Goal: Task Accomplishment & Management: Complete application form

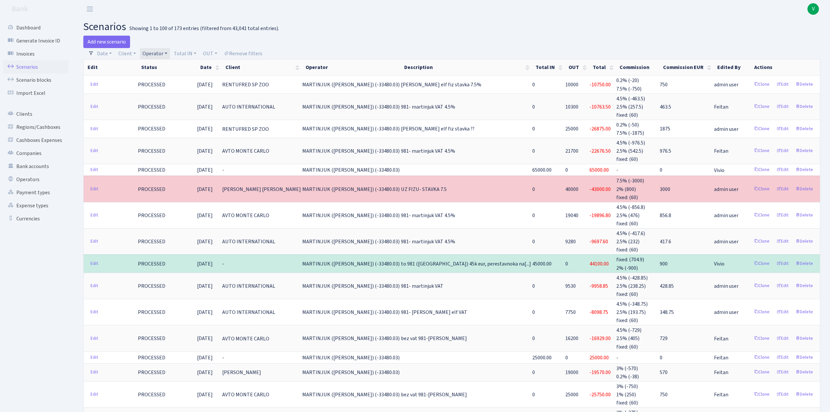
select select "283"
select select "100"
click at [35, 68] on link "Scenarios" at bounding box center [35, 66] width 65 height 13
click at [148, 59] on link "Operator" at bounding box center [155, 53] width 30 height 11
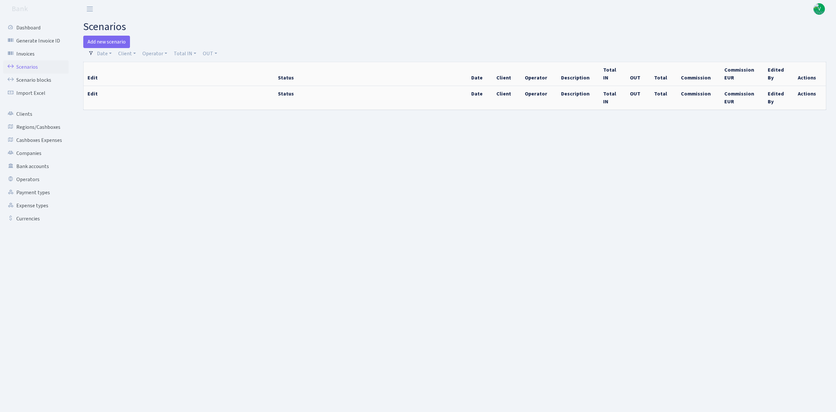
click at [37, 67] on link "Scenarios" at bounding box center [35, 66] width 65 height 13
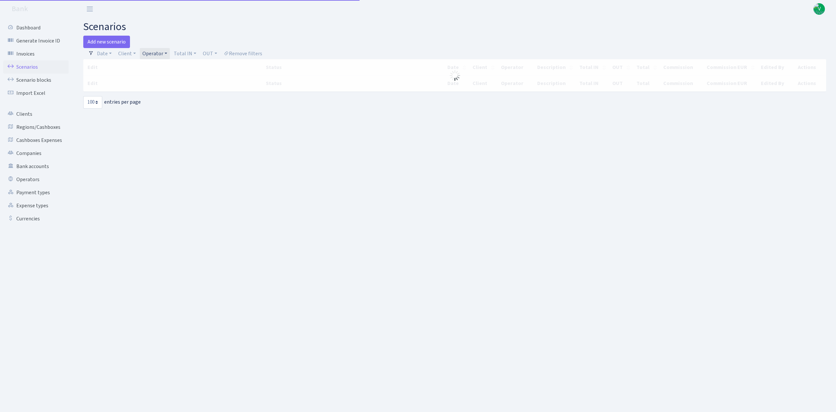
select select "100"
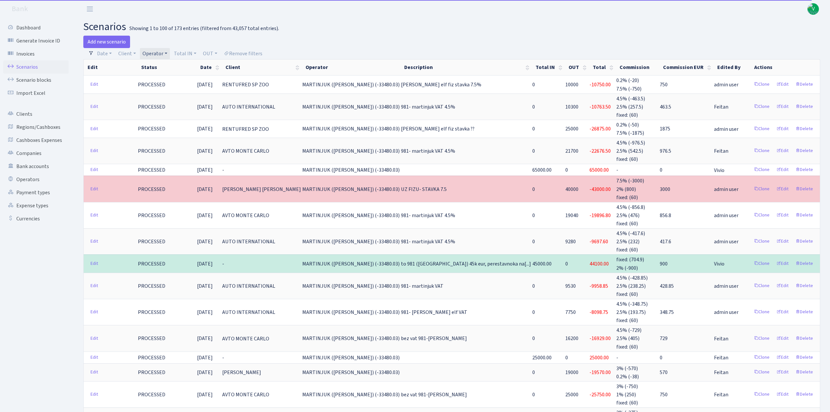
click at [156, 49] on link "Operator" at bounding box center [155, 53] width 30 height 11
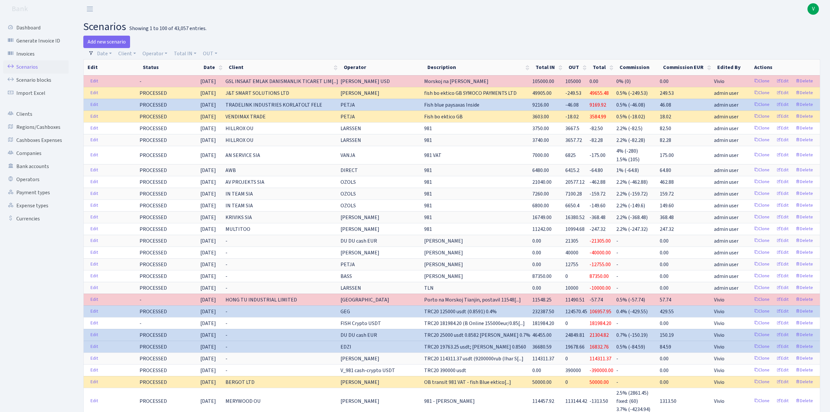
click at [815, 5] on span "V" at bounding box center [812, 8] width 11 height 11
click at [36, 67] on link "Scenarios" at bounding box center [35, 66] width 65 height 13
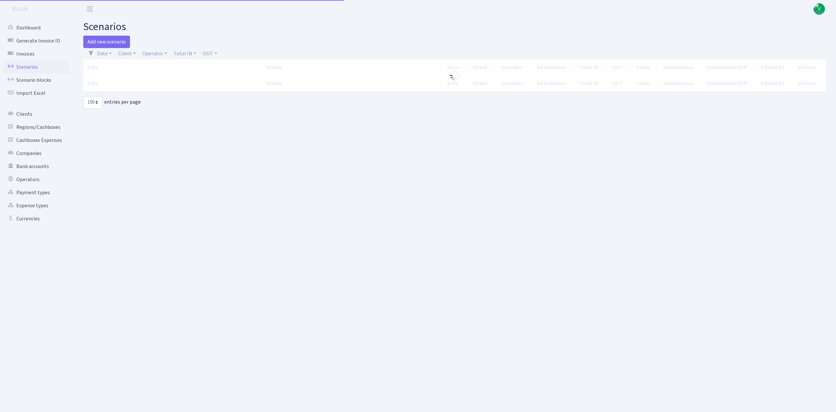
select select "100"
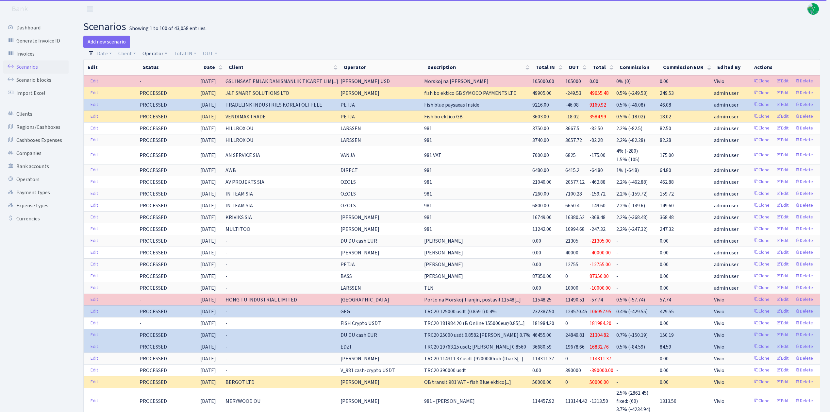
click at [155, 53] on link "Operator" at bounding box center [155, 53] width 30 height 11
click at [161, 73] on input "search" at bounding box center [166, 77] width 48 height 10
type input "dima"
click at [172, 114] on li "V_DIMA EVREI eur" at bounding box center [165, 114] width 49 height 11
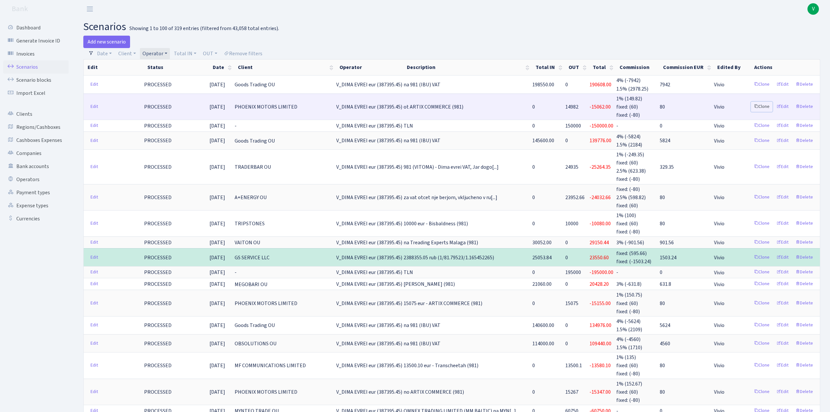
click at [760, 106] on link "Clone" at bounding box center [762, 107] width 22 height 10
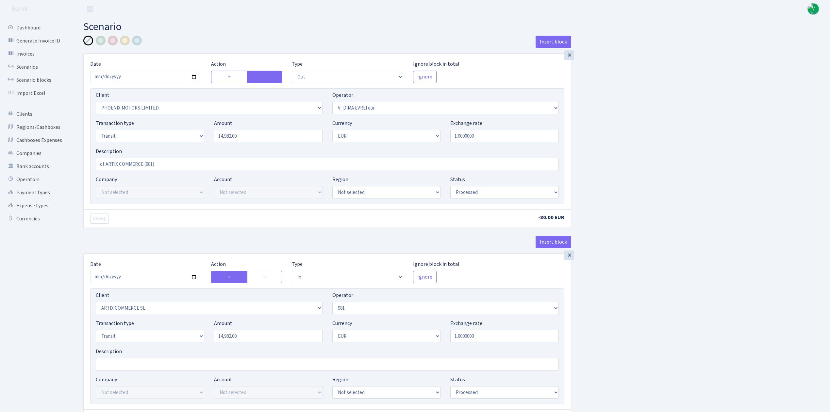
select select "out"
select select "3229"
select select "431"
select select "5"
select select "1"
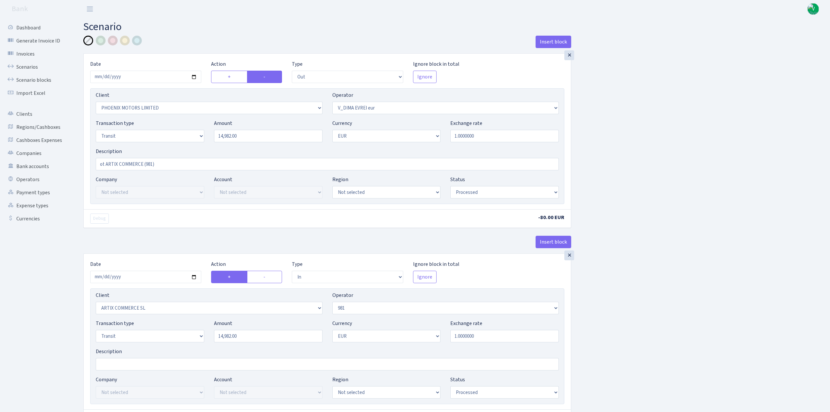
select select "processed"
select select "in"
select select "3226"
select select "61"
select select "5"
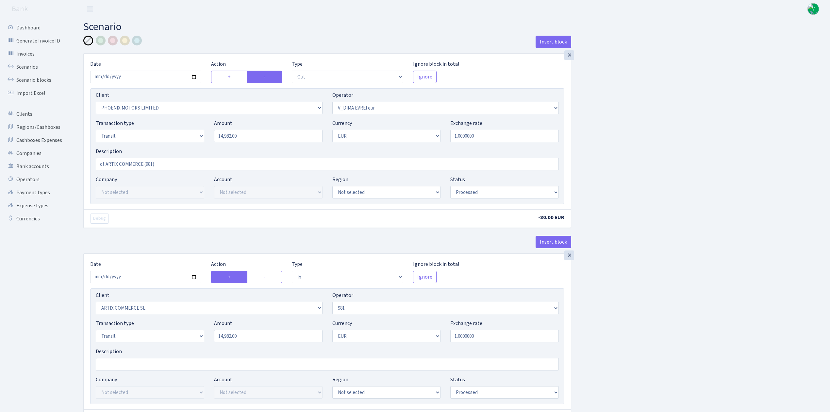
select select "1"
select select "processed"
select select "commission"
select select "61"
select select "processed"
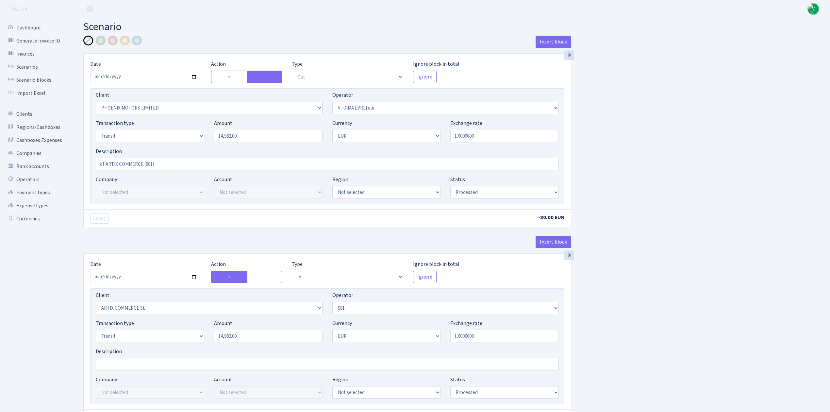
select select "commission"
select select "fixed"
select select "61"
select select "processed"
select select "commission"
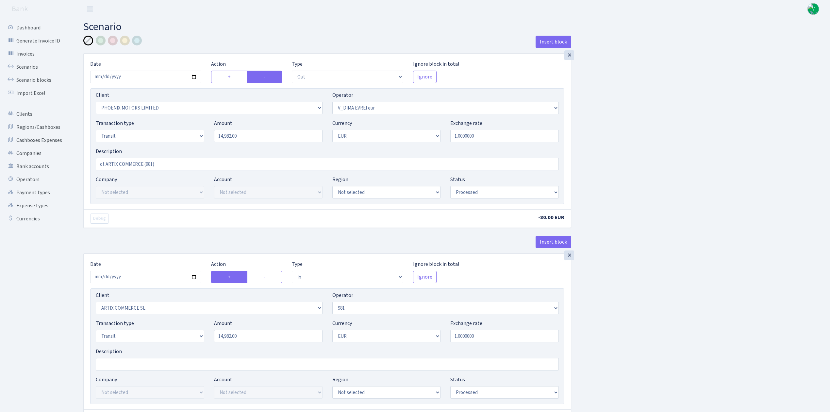
select select "fixed"
select select "431"
select select "processed"
click at [194, 74] on input "2025-08-13" at bounding box center [145, 77] width 111 height 12
type input "[DATE]"
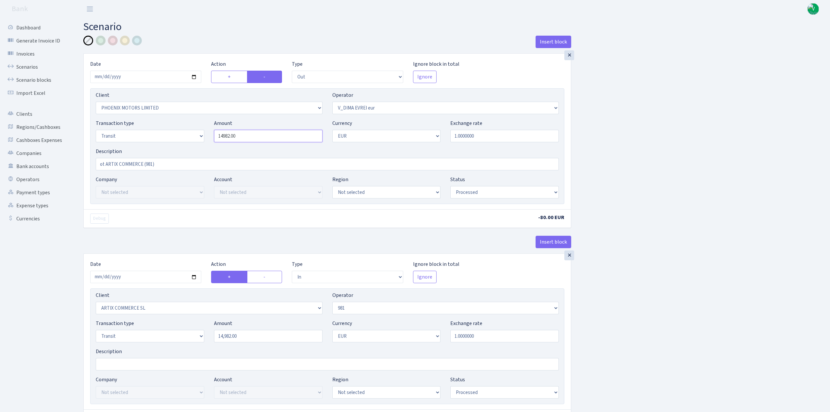
drag, startPoint x: 247, startPoint y: 136, endPoint x: 120, endPoint y: 118, distance: 128.3
click at [120, 118] on div "Client Not selected 1 KOC GEMICILIK VE TASIMACILIK 1/BALDERE-SILDEDZE SIGNE 1/S…" at bounding box center [327, 146] width 474 height 116
type input "13,955.00"
click at [30, 63] on link "Scenarios" at bounding box center [35, 66] width 65 height 13
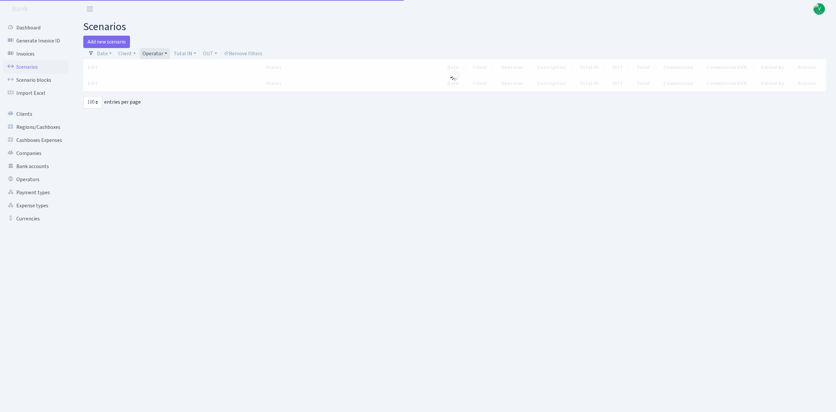
select select "100"
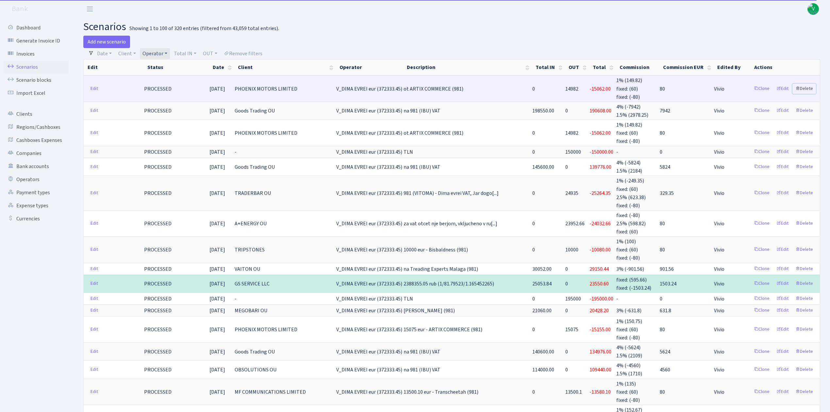
click at [807, 87] on link "Delete" at bounding box center [804, 89] width 24 height 10
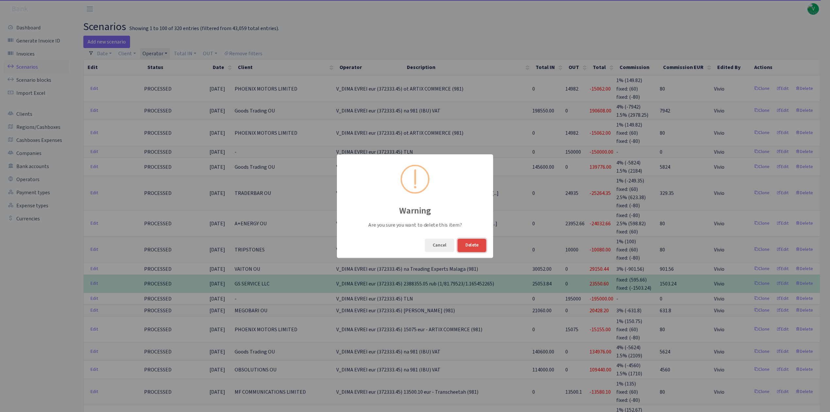
click at [485, 241] on button "Delete" at bounding box center [471, 244] width 29 height 13
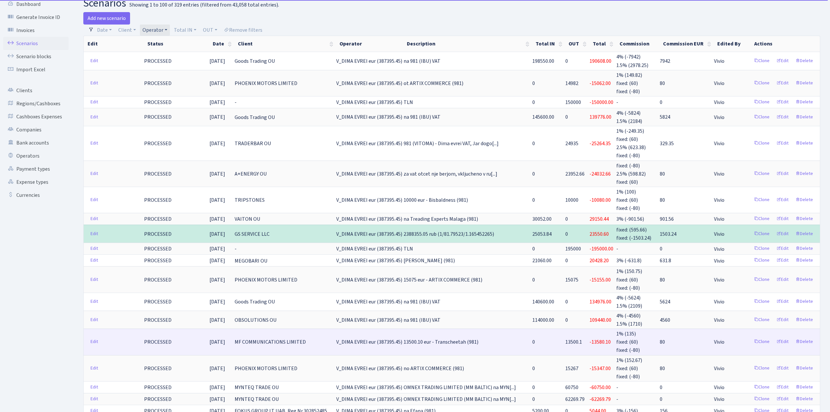
scroll to position [43, 0]
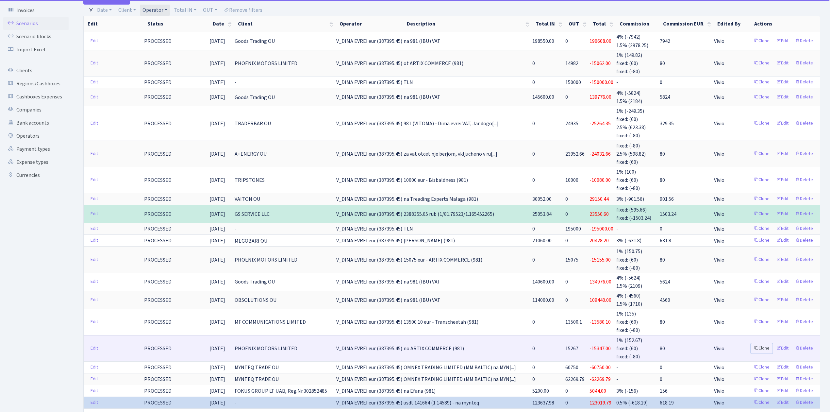
click at [760, 343] on link "Clone" at bounding box center [762, 348] width 22 height 10
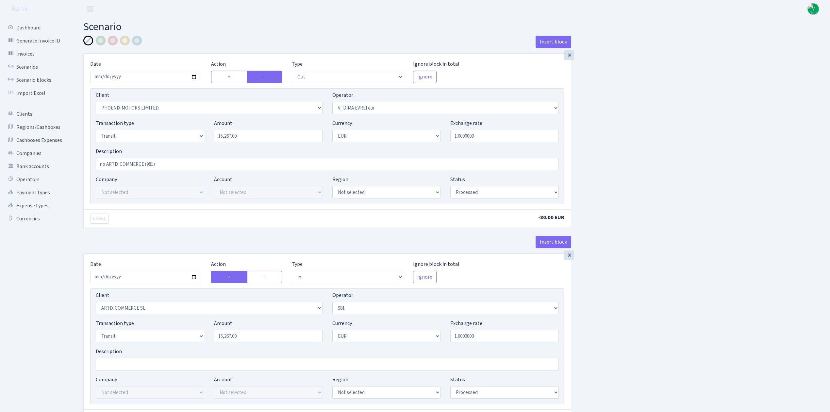
select select "out"
select select "3229"
select select "431"
select select "5"
select select "1"
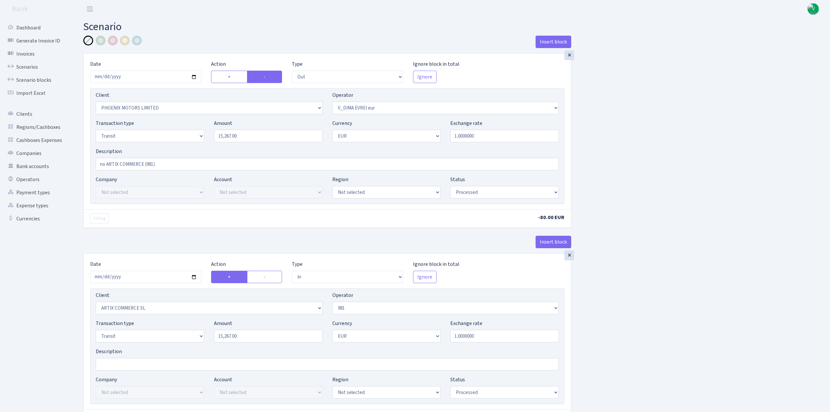
select select "processed"
select select "in"
select select "3226"
select select "61"
select select "5"
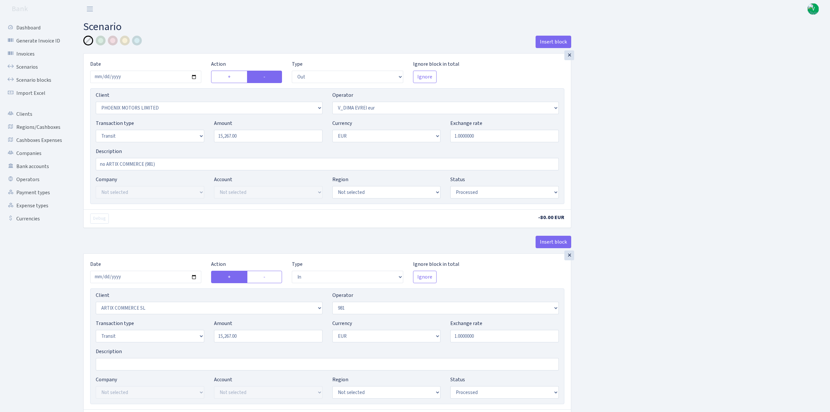
select select "1"
select select "processed"
select select "commission"
select select "61"
select select "processed"
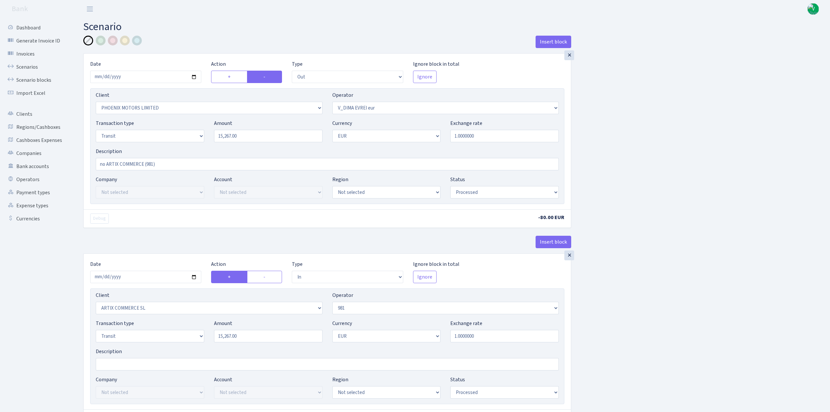
select select "commission"
select select "fixed"
select select "61"
select select "processed"
select select "commission"
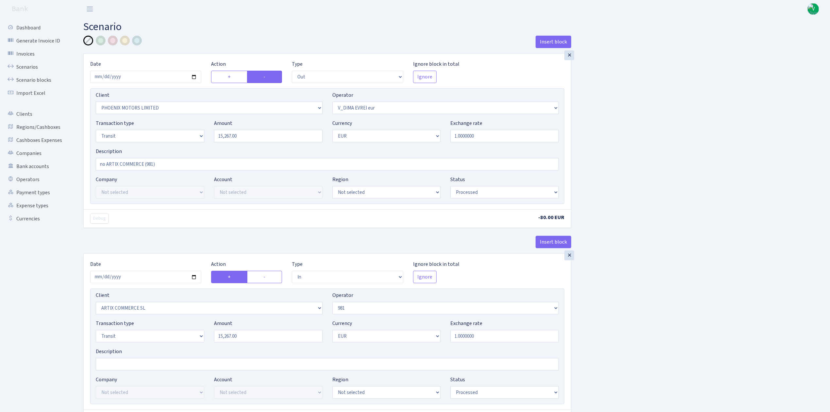
select select "fixed"
select select "431"
select select "processed"
click at [192, 77] on input "2025-08-01" at bounding box center [145, 77] width 111 height 12
type input "2025-08-13"
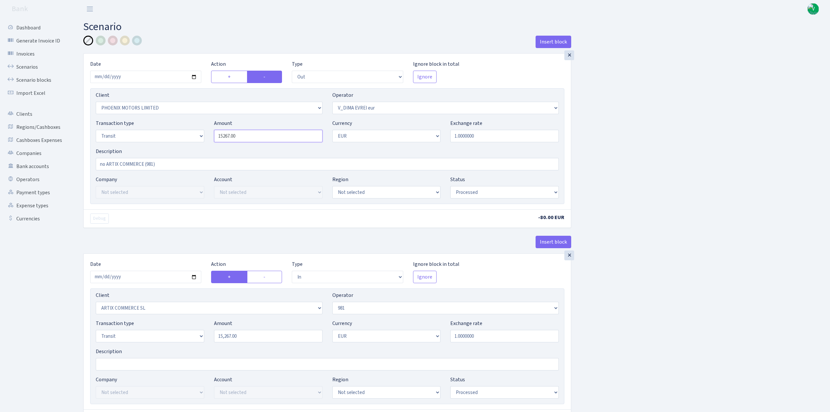
drag, startPoint x: 251, startPoint y: 137, endPoint x: 161, endPoint y: 116, distance: 92.9
click at [163, 116] on div "Client Not selected 1 KOC GEMICILIK VE TASIMACILIK 1/BALDERE-SILDEDZE SIGNE 1/S…" at bounding box center [327, 146] width 474 height 116
type input "13,955.00"
click at [26, 67] on link "Scenarios" at bounding box center [35, 66] width 65 height 13
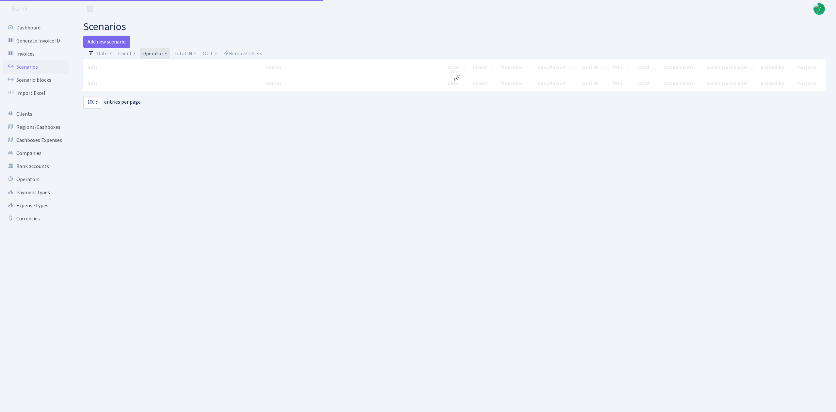
select select "100"
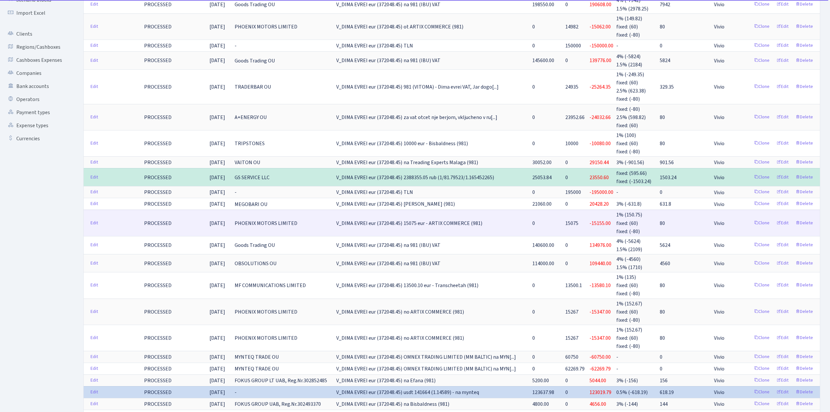
scroll to position [87, 0]
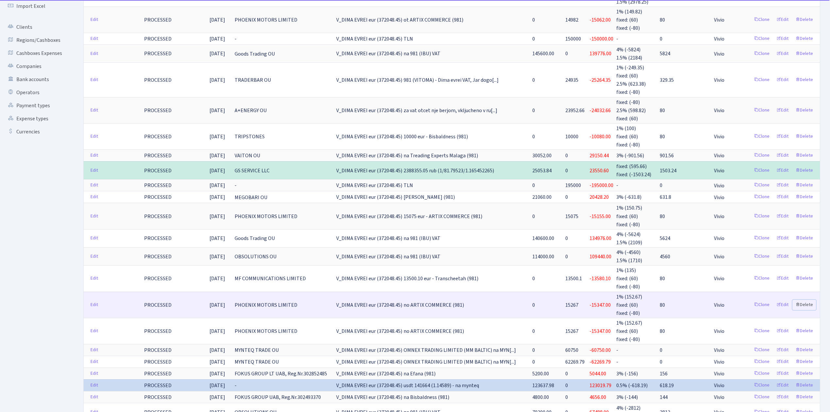
click at [809, 300] on link "Delete" at bounding box center [804, 305] width 24 height 10
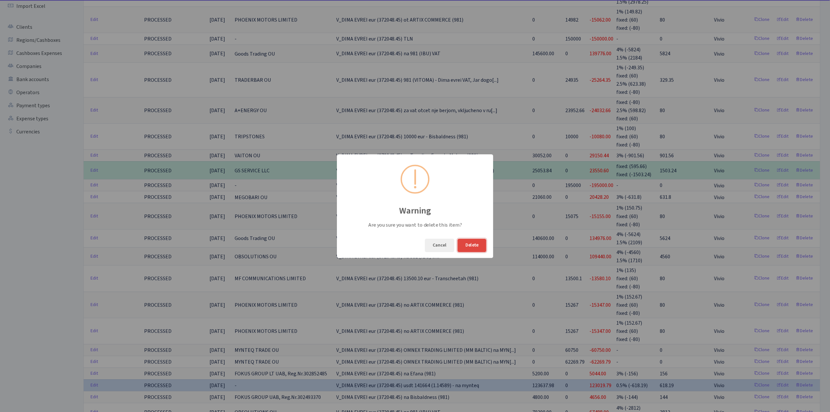
click at [470, 244] on button "Delete" at bounding box center [471, 244] width 29 height 13
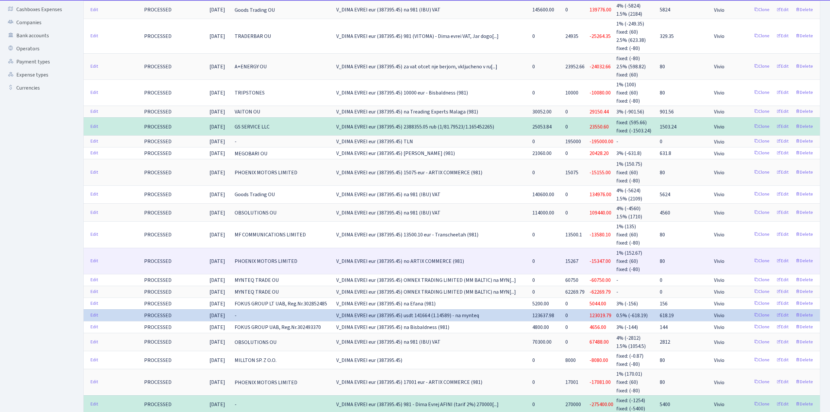
scroll to position [174, 0]
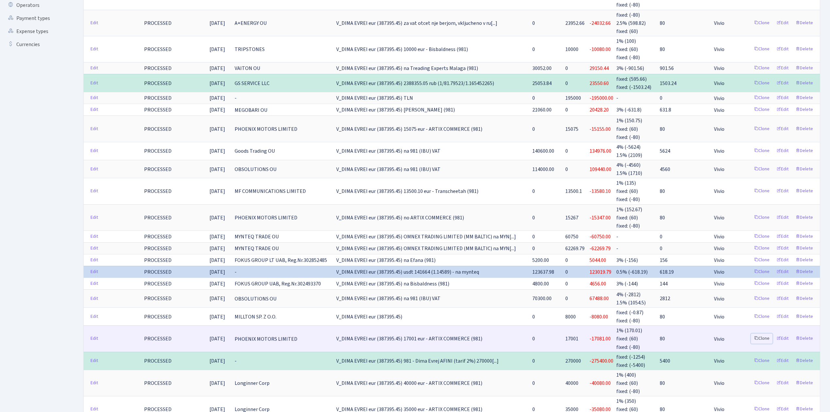
click at [760, 333] on link "Clone" at bounding box center [762, 338] width 22 height 10
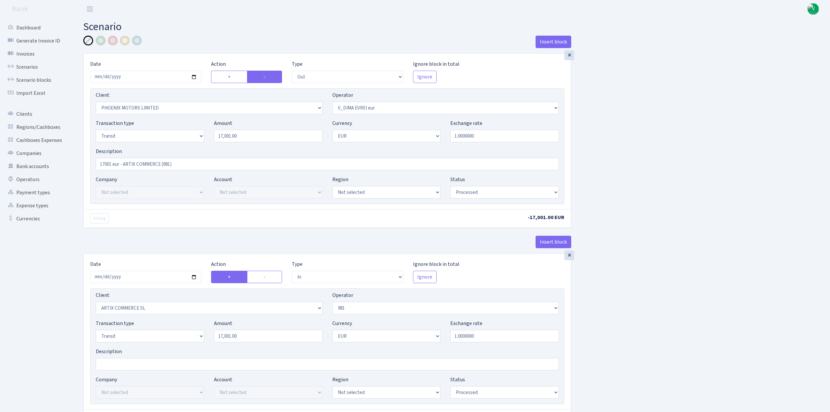
select select "out"
select select "3229"
select select "431"
select select "5"
select select "1"
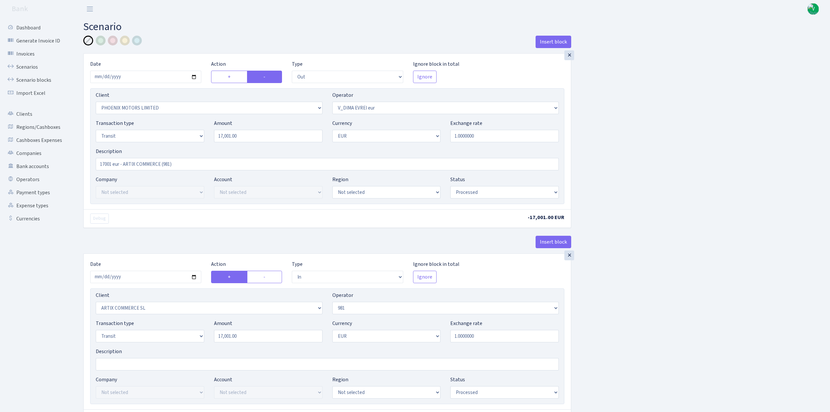
select select "processed"
select select "in"
select select "3226"
select select "61"
select select "5"
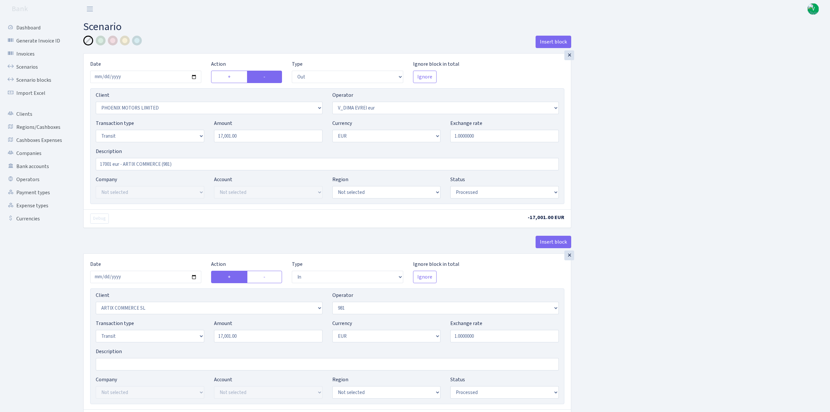
select select "1"
select select "processed"
select select "commission"
select select "61"
select select "processed"
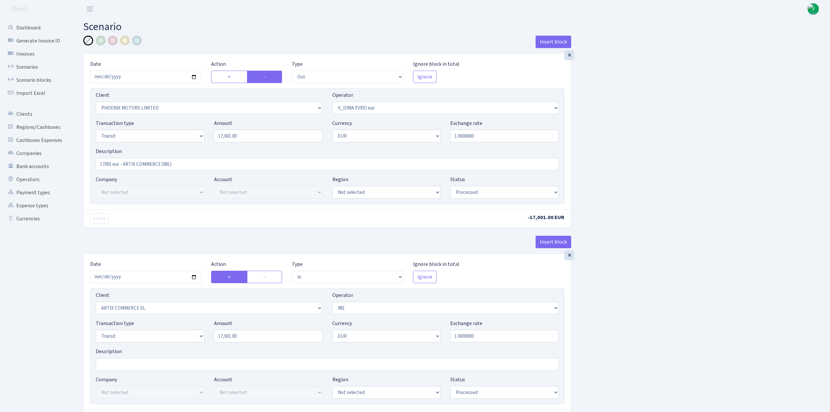
select select "commission"
select select "fixed"
select select "61"
select select "processed"
select select "commission"
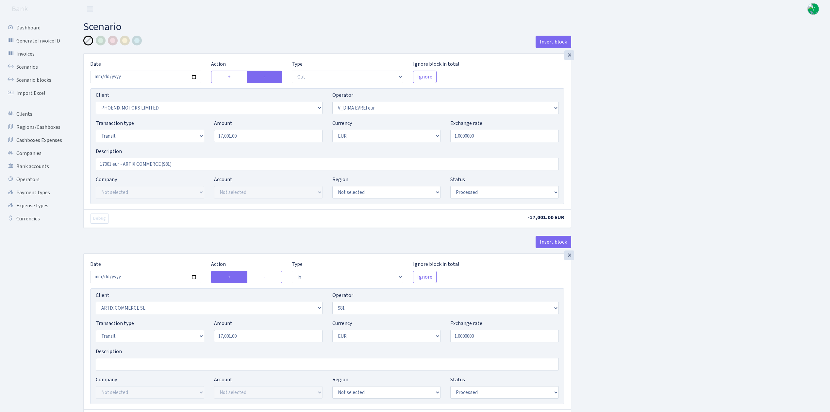
select select "fixed"
select select "431"
select select "processed"
click at [195, 77] on input "2025-07-29" at bounding box center [145, 77] width 111 height 12
type input "[DATE]"
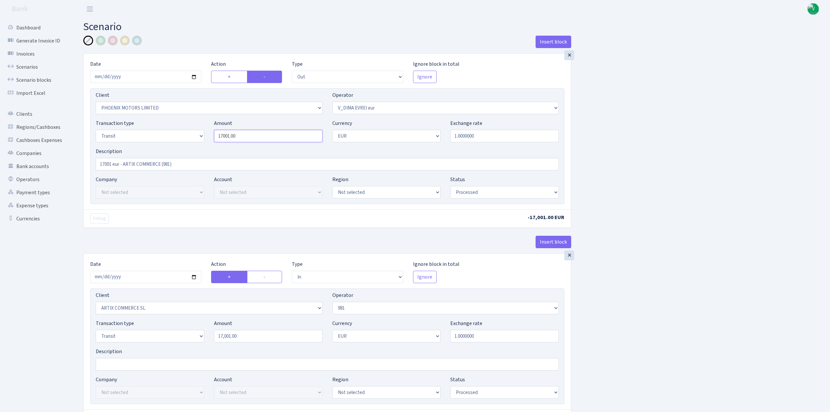
drag, startPoint x: 258, startPoint y: 139, endPoint x: 125, endPoint y: 106, distance: 136.7
click at [125, 106] on div "Client Not selected 1 KOC GEMICILIK VE TASIMACILIK 1/BALDERE-SILDEDZE SIGNE 1/S…" at bounding box center [327, 146] width 474 height 116
type input "13,955.00"
drag, startPoint x: 119, startPoint y: 164, endPoint x: 45, endPoint y: 149, distance: 75.8
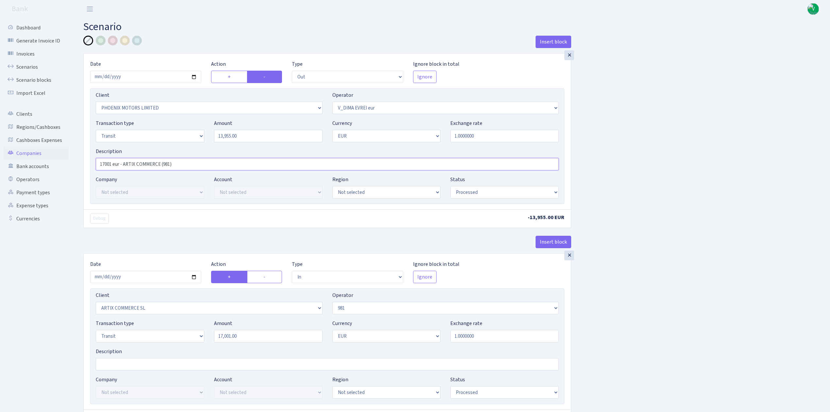
type input "ot ARTIX COMMERCE (981)"
click at [192, 275] on input "2025-07-29" at bounding box center [145, 276] width 111 height 12
type input "2025-08-14"
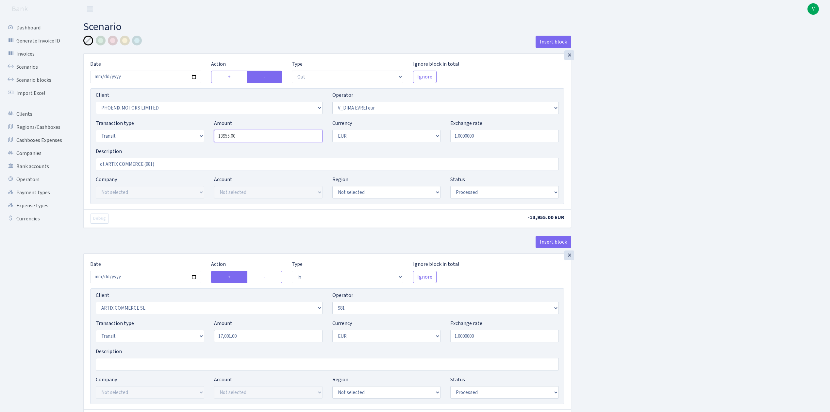
drag, startPoint x: 225, startPoint y: 131, endPoint x: 179, endPoint y: 123, distance: 46.4
click at [179, 123] on div "Transaction type Not selected 981 ELF FISH crypto GIRT IVO dekl MM-BALTIC eur U…" at bounding box center [327, 133] width 473 height 28
click at [233, 334] on input "17,001.00" at bounding box center [268, 336] width 108 height 12
type input "13,955.00"
drag, startPoint x: 252, startPoint y: 335, endPoint x: 152, endPoint y: 319, distance: 102.1
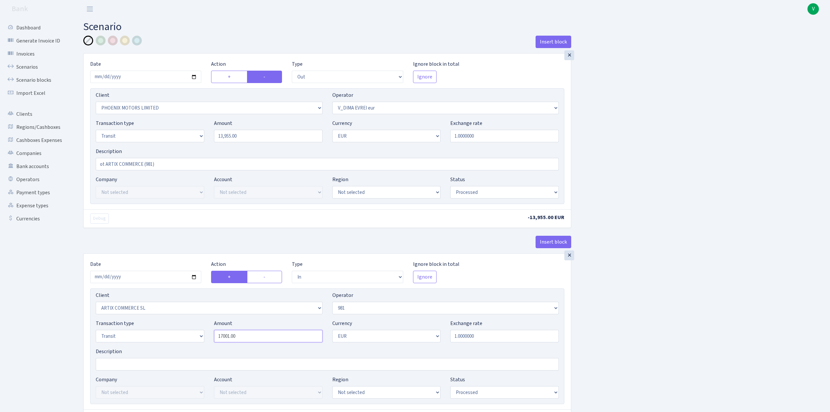
click at [152, 320] on div "Client Not selected 1 KOC GEMICILIK VE TASIMACILIK 1/BALDERE-SILDEDZE SIGNE 1/S…" at bounding box center [327, 346] width 474 height 116
paste input "3955"
type input "13,955.00"
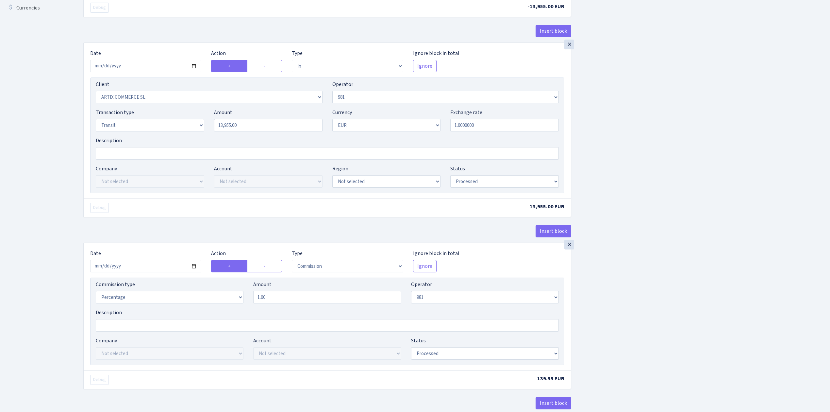
scroll to position [218, 0]
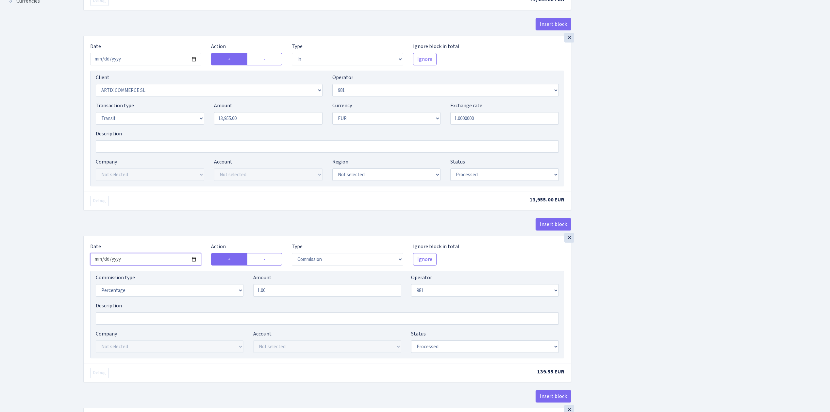
click at [195, 261] on input "2025-07-29" at bounding box center [145, 259] width 111 height 12
type input "2025-08-14"
click at [758, 276] on div "Insert block × Date 2025-08-14 Action + - Type --- In Out Commission Field requ…" at bounding box center [451, 299] width 746 height 962
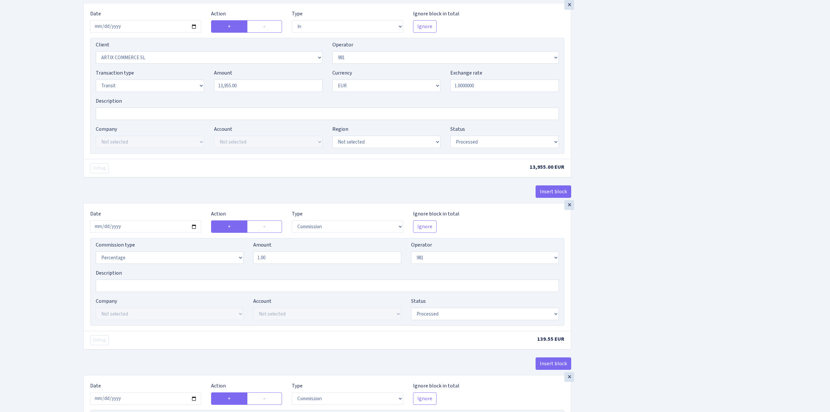
scroll to position [392, 0]
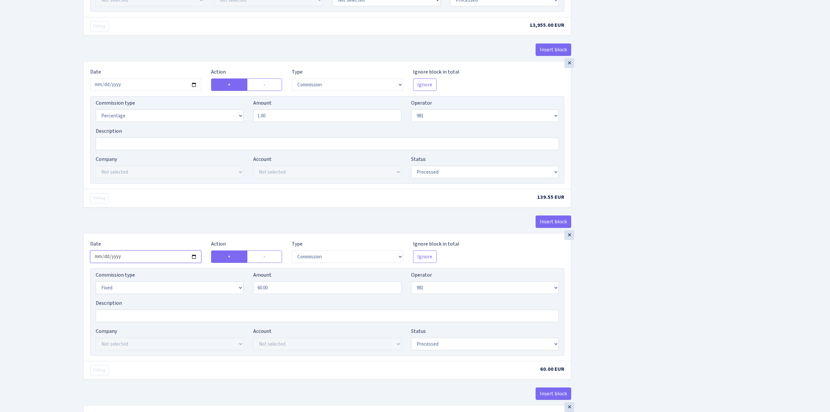
click at [193, 257] on input "2025-07-29" at bounding box center [145, 256] width 111 height 12
type input "2025-08-14"
click at [676, 313] on div "Insert block × Date 2025-08-14 Action + - Type --- In Out Commission Field requ…" at bounding box center [451, 125] width 746 height 962
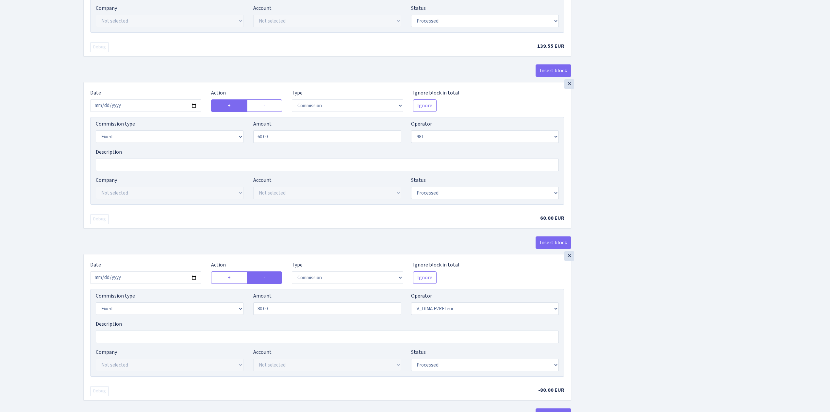
scroll to position [566, 0]
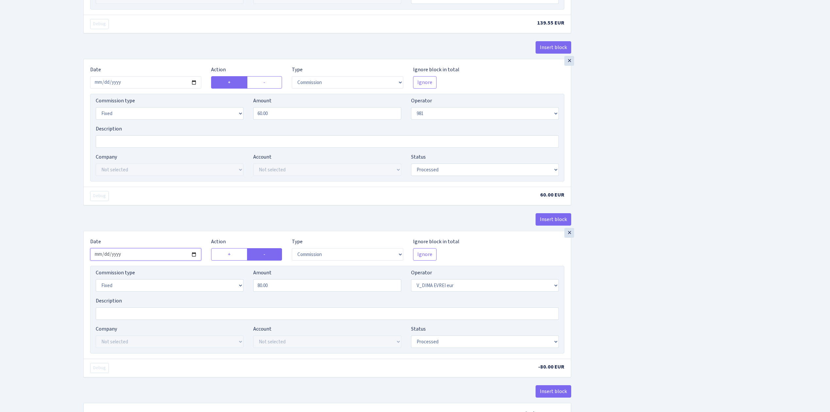
click at [193, 260] on input "2025-07-29" at bounding box center [145, 254] width 111 height 12
type input "2025-08-14"
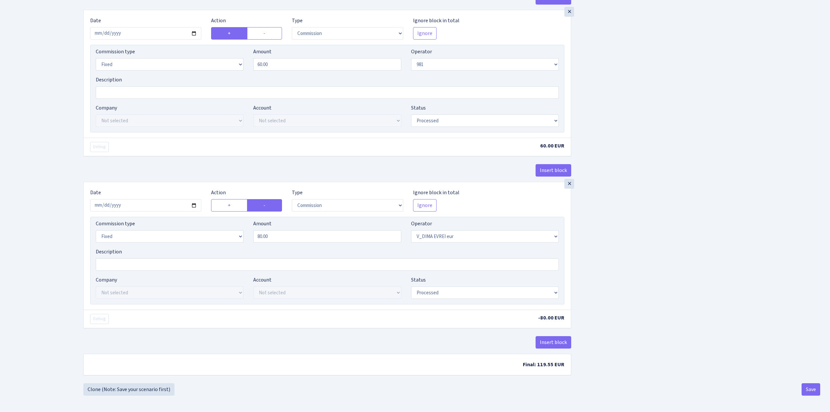
scroll to position [622, 0]
click at [805, 387] on button "Save" at bounding box center [810, 389] width 19 height 12
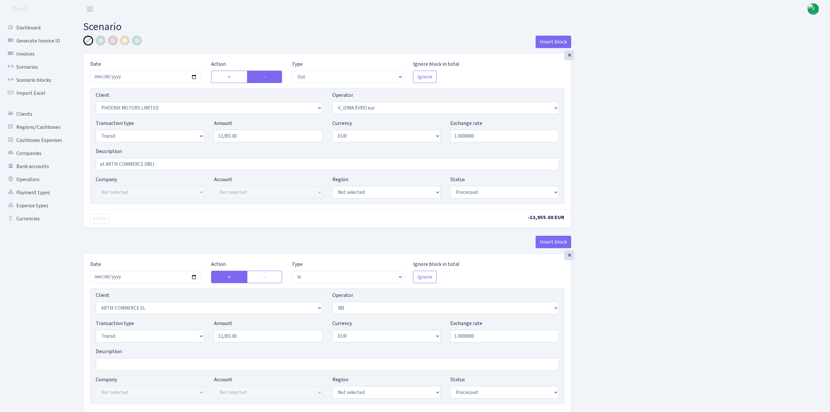
select select "out"
select select "3229"
select select "431"
select select "5"
select select "1"
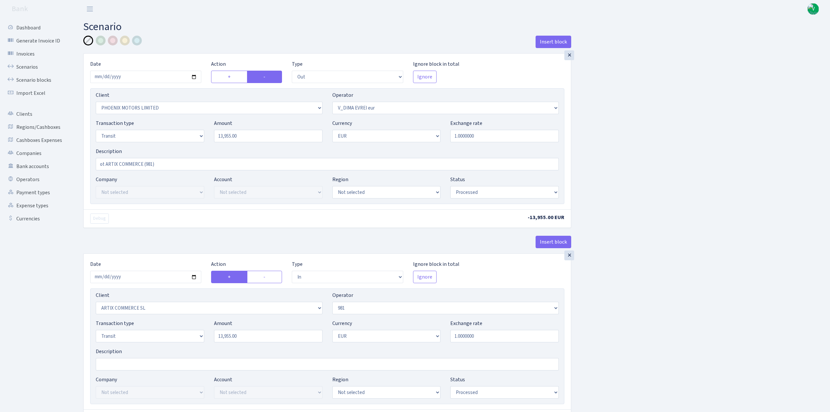
select select "processed"
select select "in"
select select "3226"
select select "61"
select select "5"
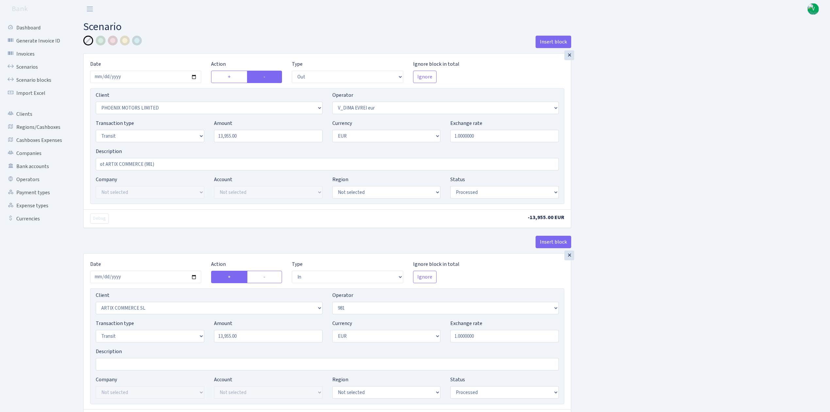
select select "1"
select select "processed"
select select "commission"
select select "61"
select select "processed"
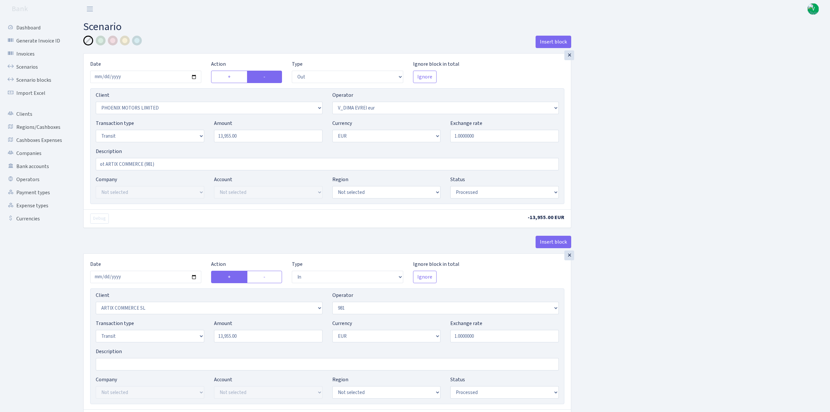
select select "commission"
select select "fixed"
select select "61"
select select "processed"
select select "commission"
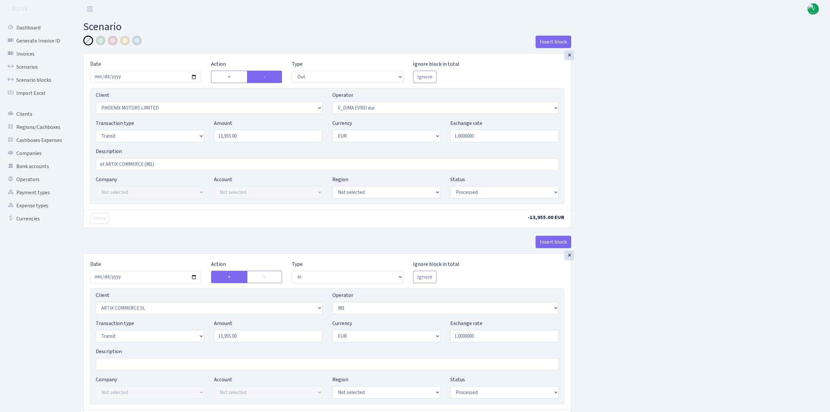
select select "fixed"
select select "431"
select select "processed"
click at [32, 64] on link "Scenarios" at bounding box center [35, 66] width 65 height 13
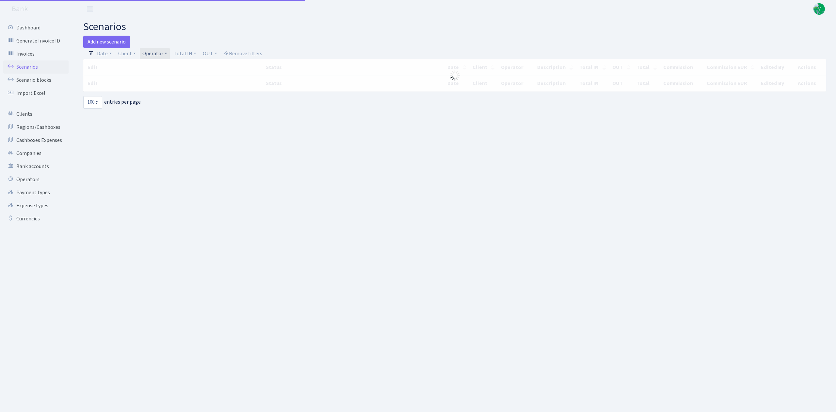
select select "100"
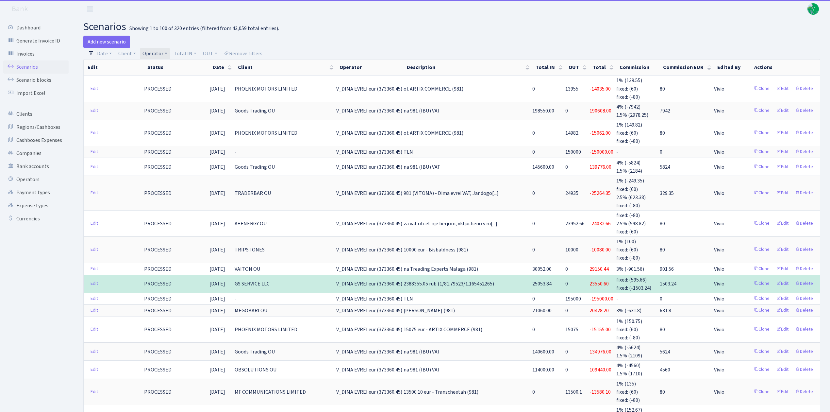
click at [163, 50] on link "Operator" at bounding box center [155, 53] width 30 height 11
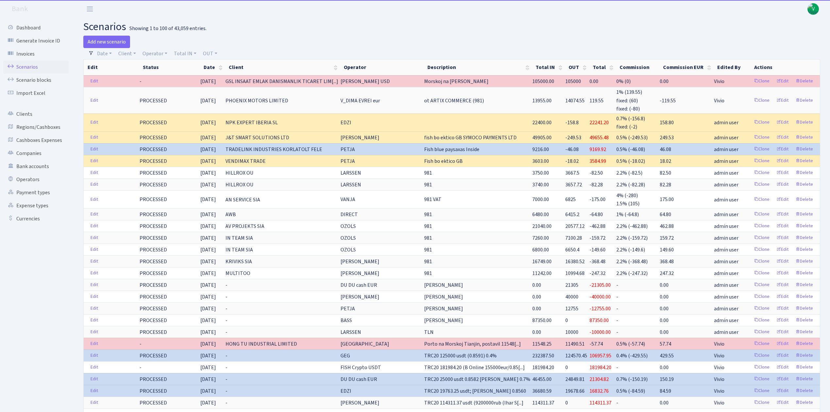
click at [812, 9] on span "V" at bounding box center [812, 8] width 11 height 11
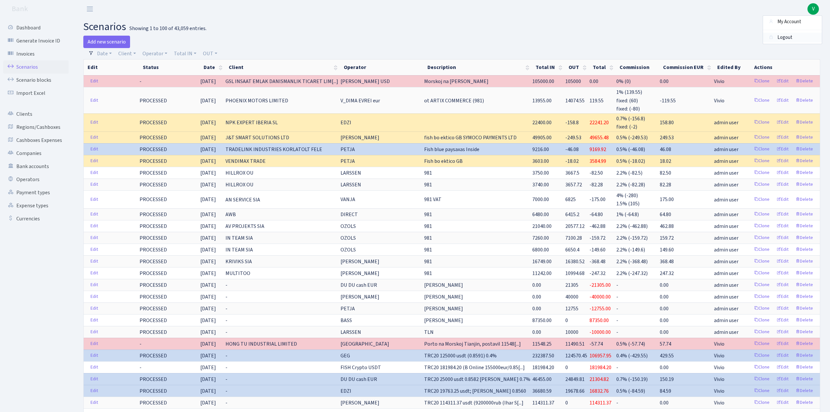
click at [789, 36] on link "Logout" at bounding box center [792, 38] width 59 height 10
